Goal: Information Seeking & Learning: Learn about a topic

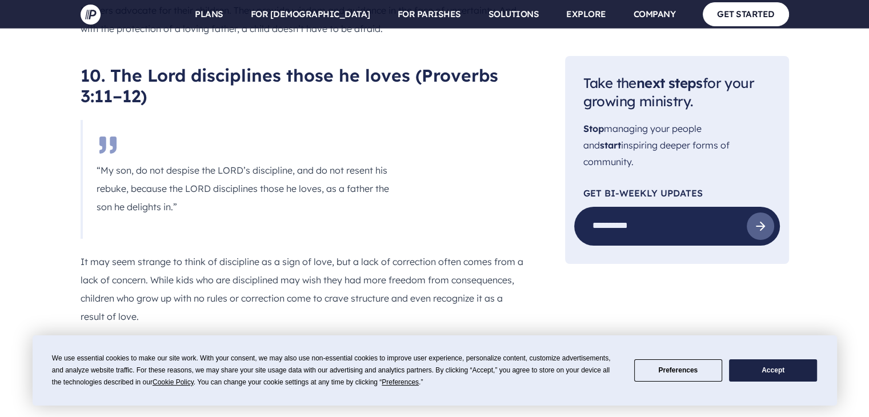
scroll to position [4172, 0]
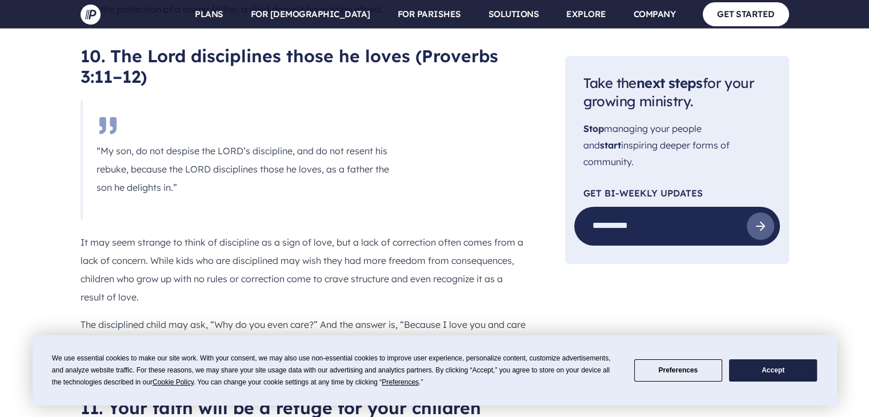
drag, startPoint x: 179, startPoint y: 314, endPoint x: 141, endPoint y: 303, distance: 39.8
copy div "“Whoever fears the LORD has a secure fortress, and for their children it will b…"
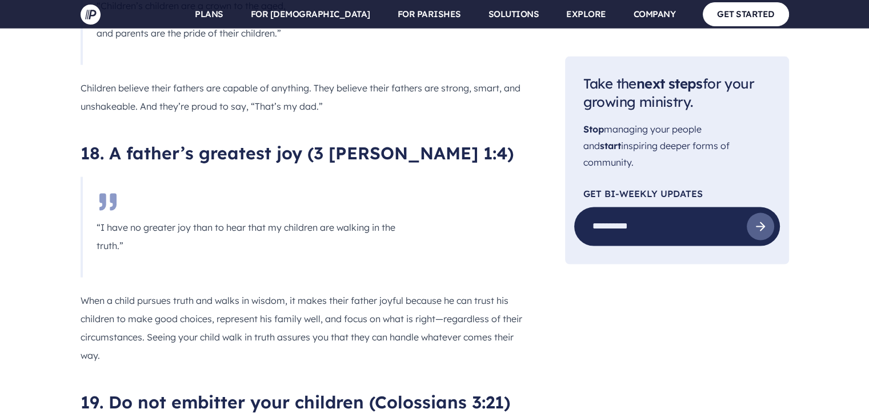
scroll to position [6572, 0]
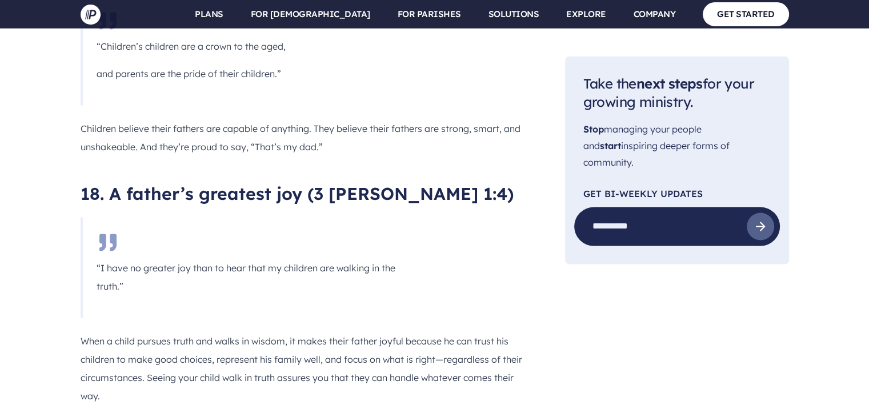
drag, startPoint x: 150, startPoint y: 265, endPoint x: 140, endPoint y: 256, distance: 13.4
drag, startPoint x: 102, startPoint y: 246, endPoint x: 116, endPoint y: 259, distance: 19.0
